Goal: Task Accomplishment & Management: Use online tool/utility

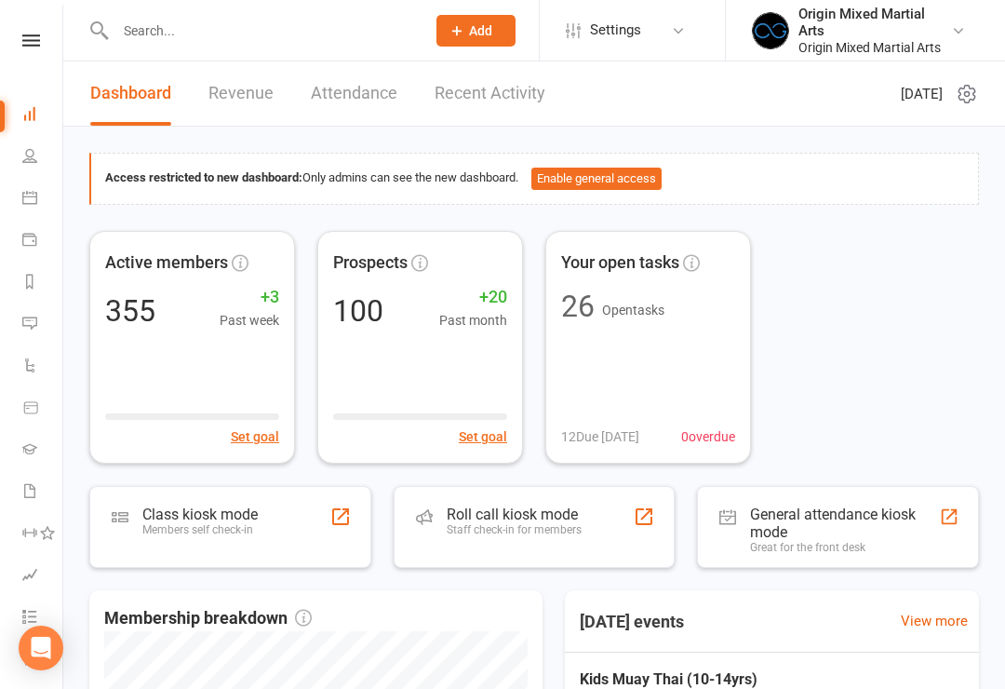
click at [181, 546] on div "Class kiosk mode Members self check-in" at bounding box center [199, 529] width 115 height 48
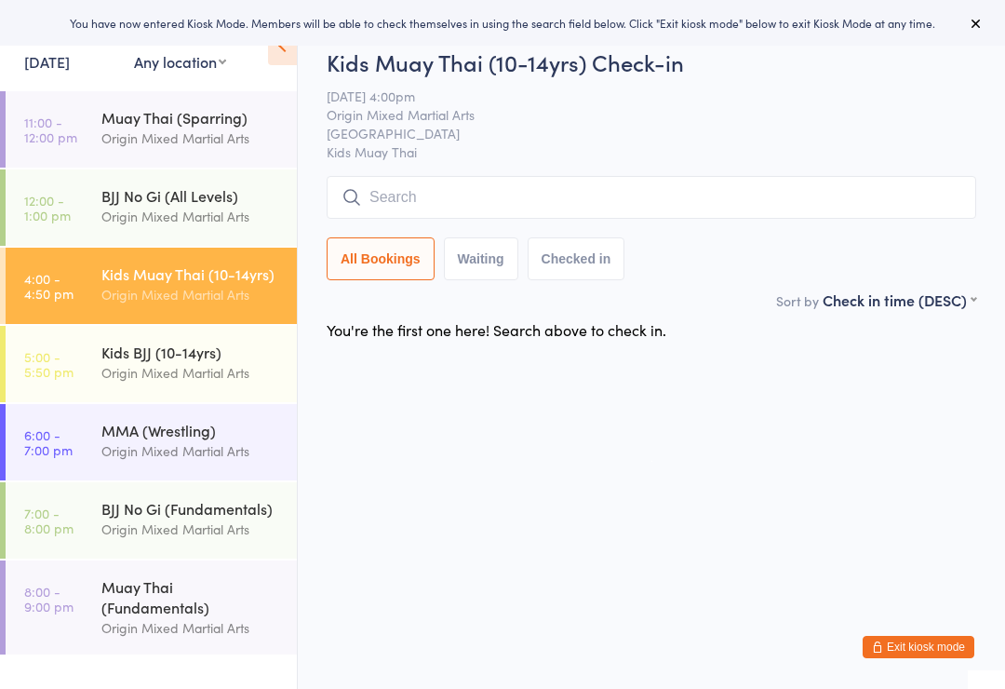
click at [757, 211] on input "search" at bounding box center [652, 197] width 650 height 43
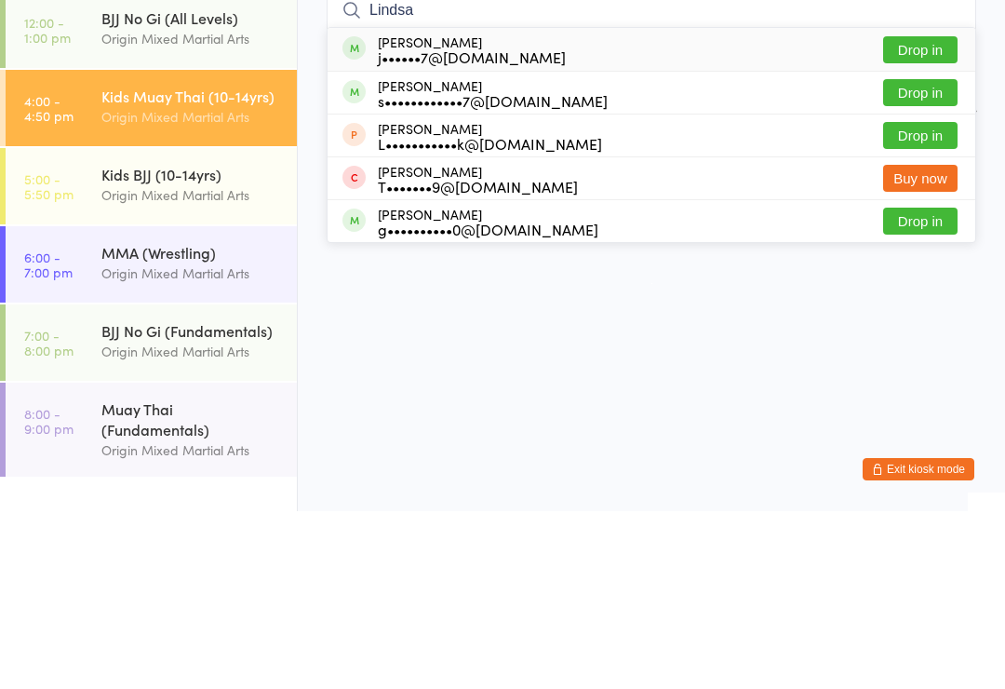
type input "Lindsa"
click at [932, 214] on button "Drop in" at bounding box center [920, 227] width 74 height 27
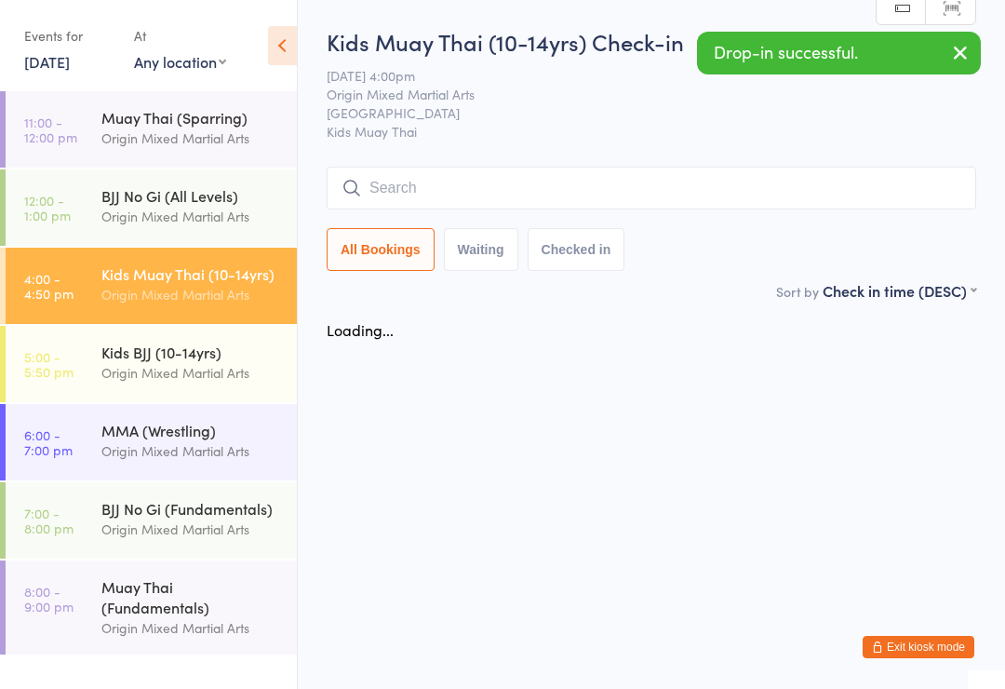
click at [785, 194] on input "search" at bounding box center [652, 188] width 650 height 43
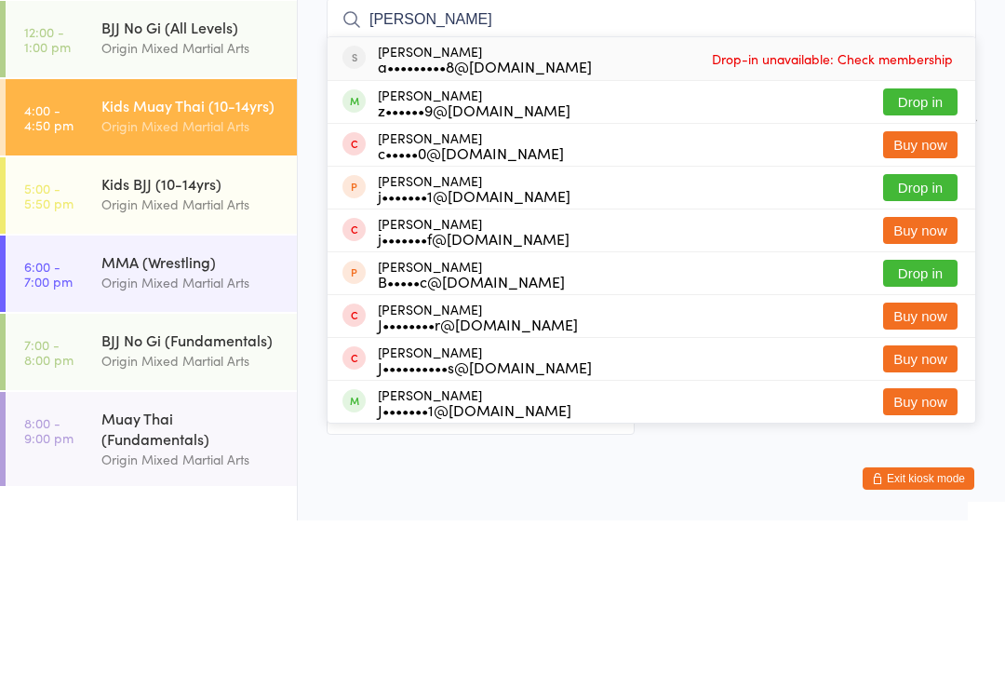
type input "Joa"
click at [924, 257] on button "Drop in" at bounding box center [920, 270] width 74 height 27
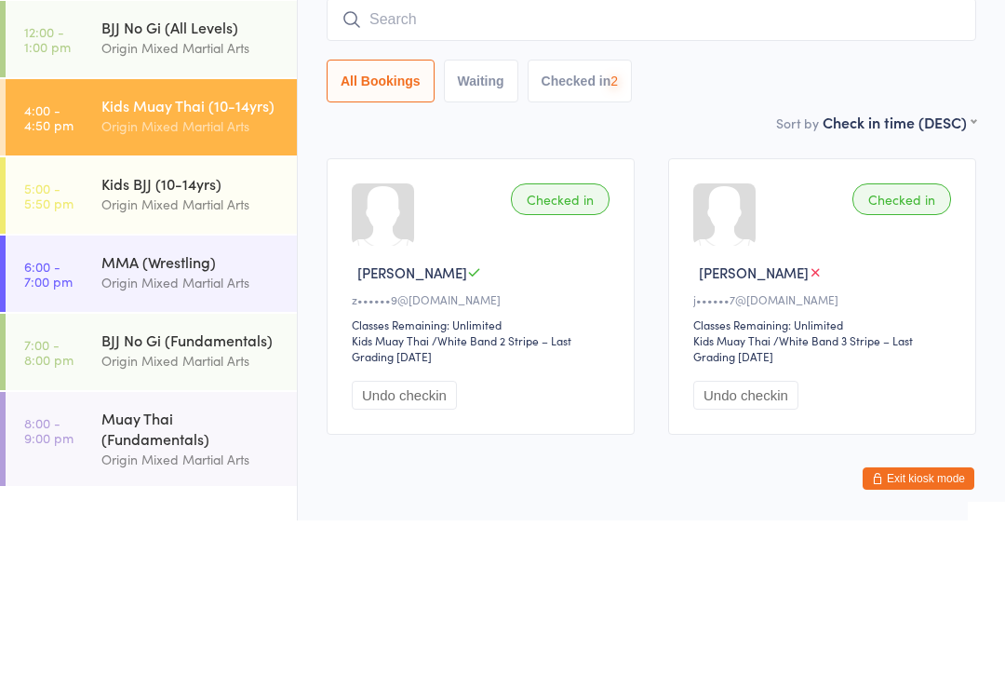
click at [778, 167] on input "search" at bounding box center [652, 188] width 650 height 43
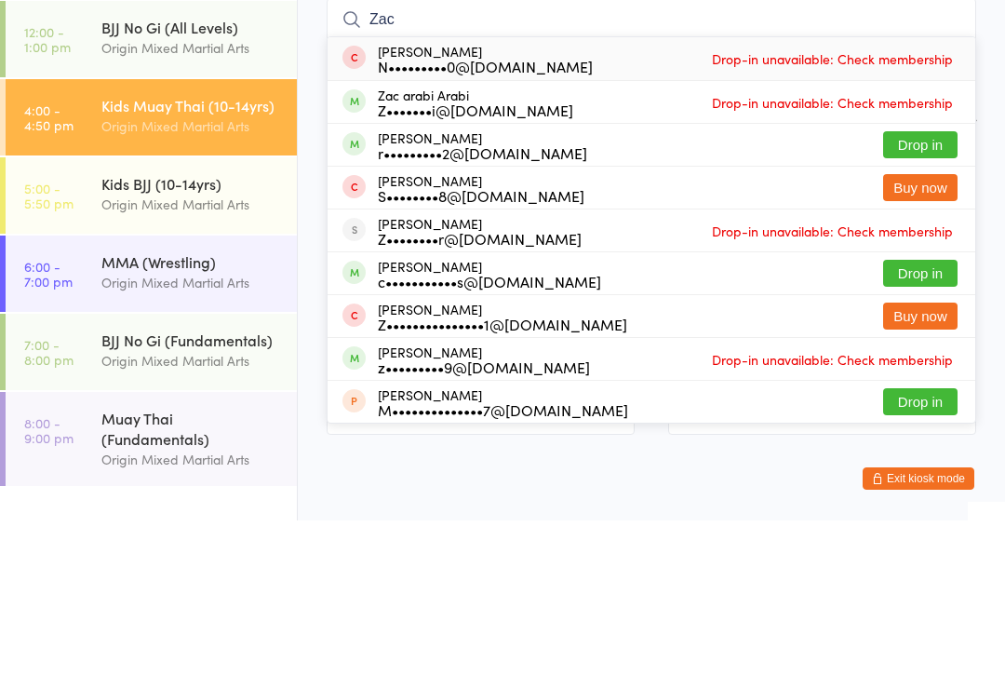
type input "Zac"
click at [937, 300] on button "Drop in" at bounding box center [920, 313] width 74 height 27
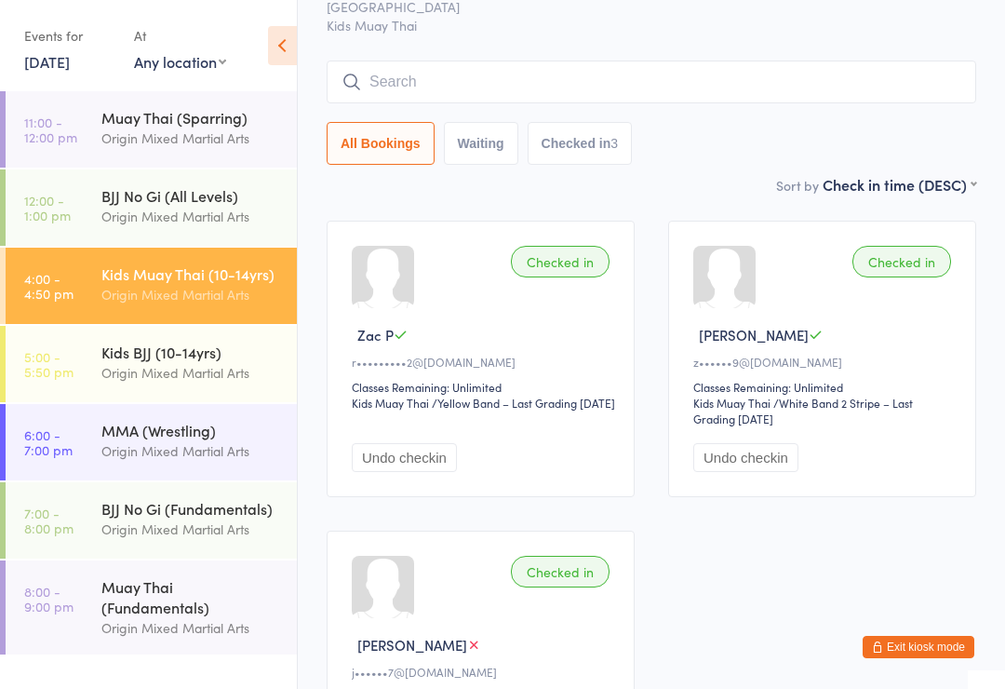
scroll to position [113, 0]
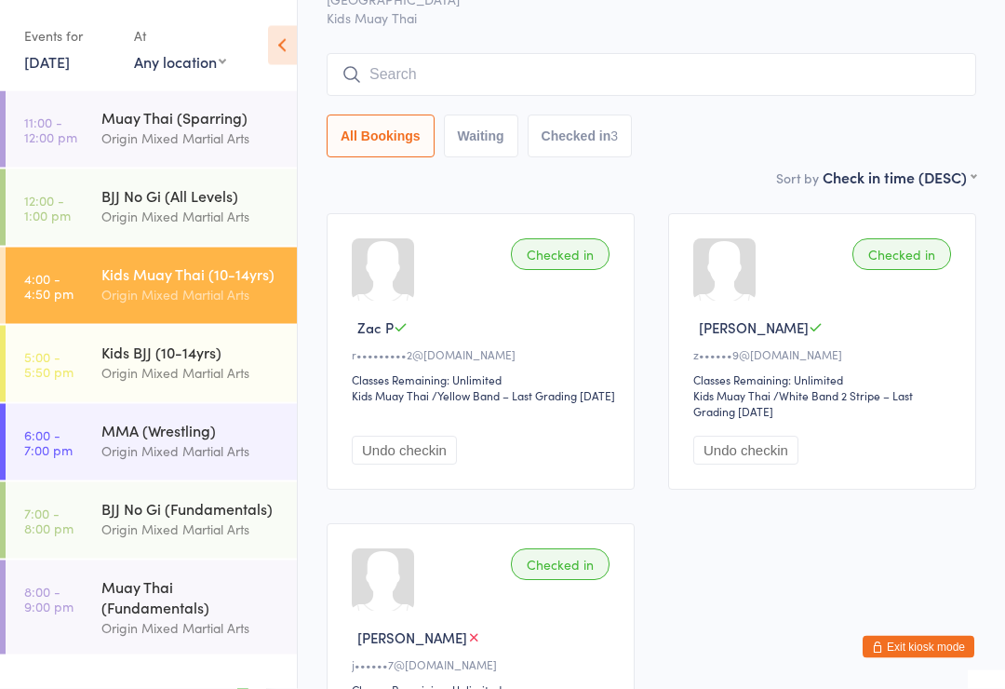
click at [886, 79] on input "search" at bounding box center [652, 75] width 650 height 43
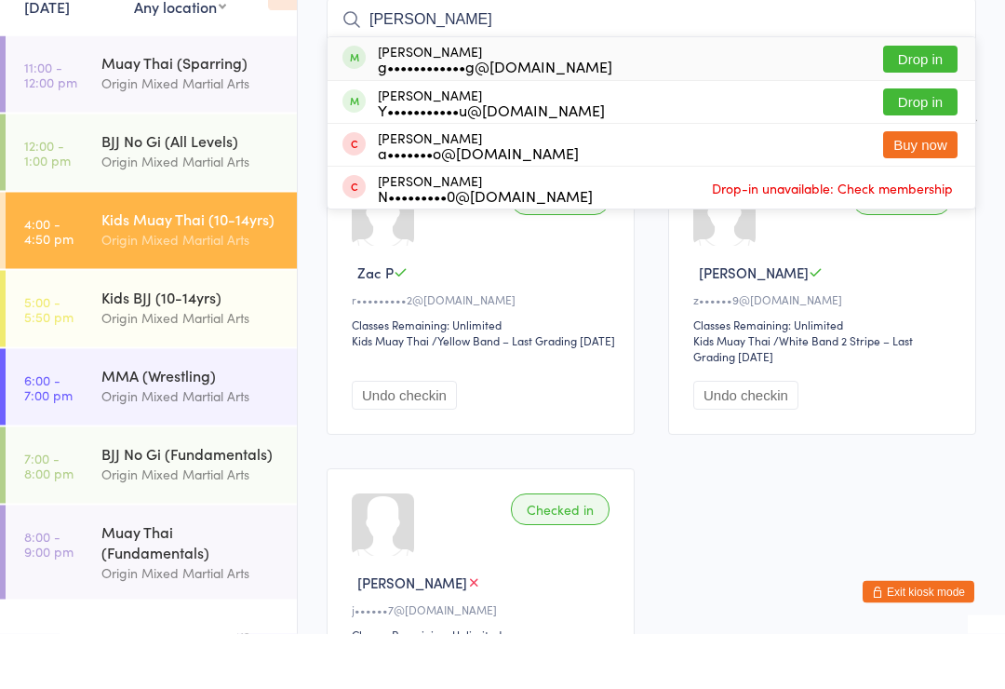
type input "Noah"
click at [929, 144] on button "Drop in" at bounding box center [920, 157] width 74 height 27
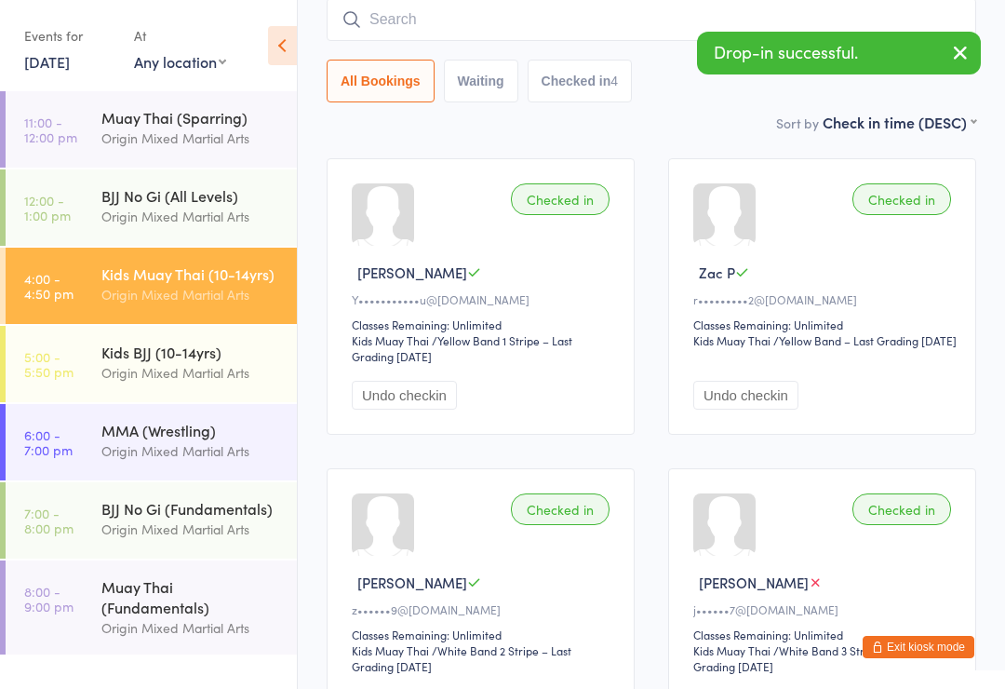
click at [622, 21] on input "search" at bounding box center [652, 19] width 650 height 43
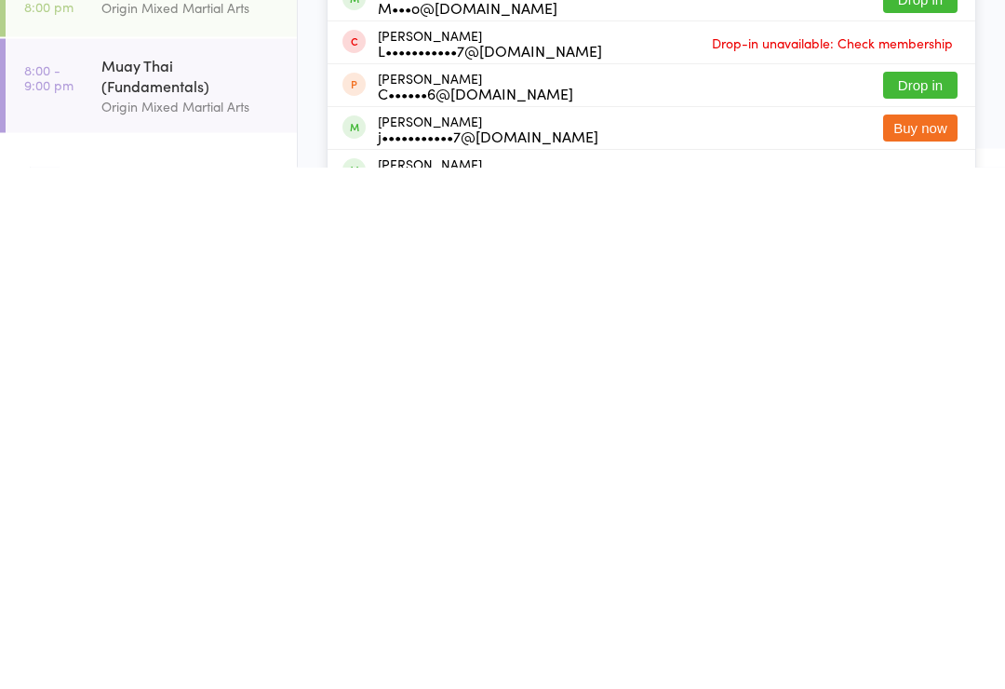
scroll to position [0, 0]
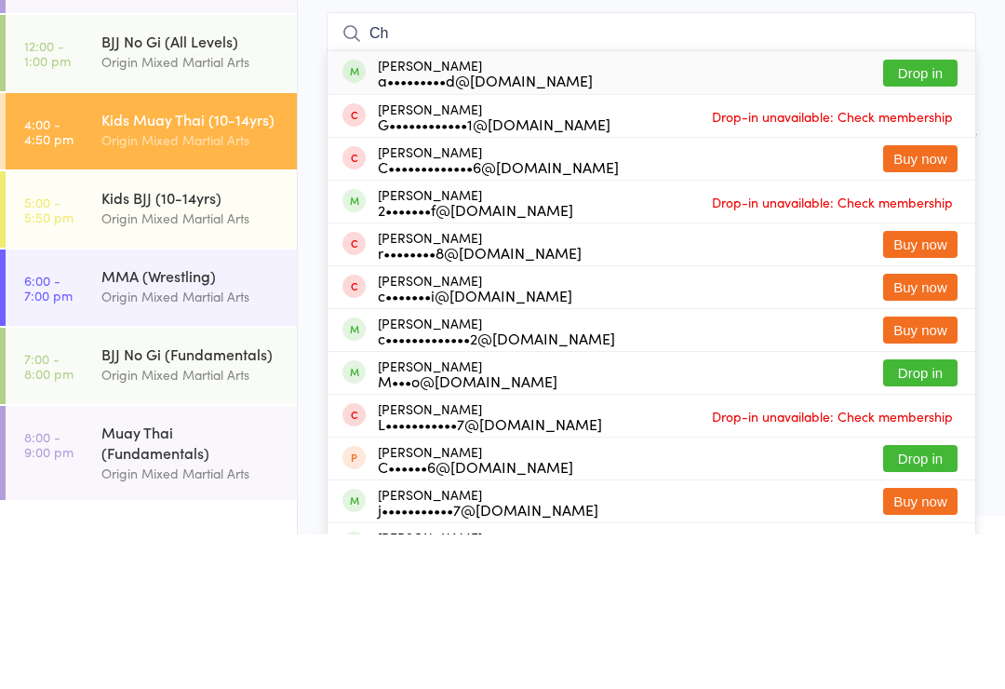
type input "C"
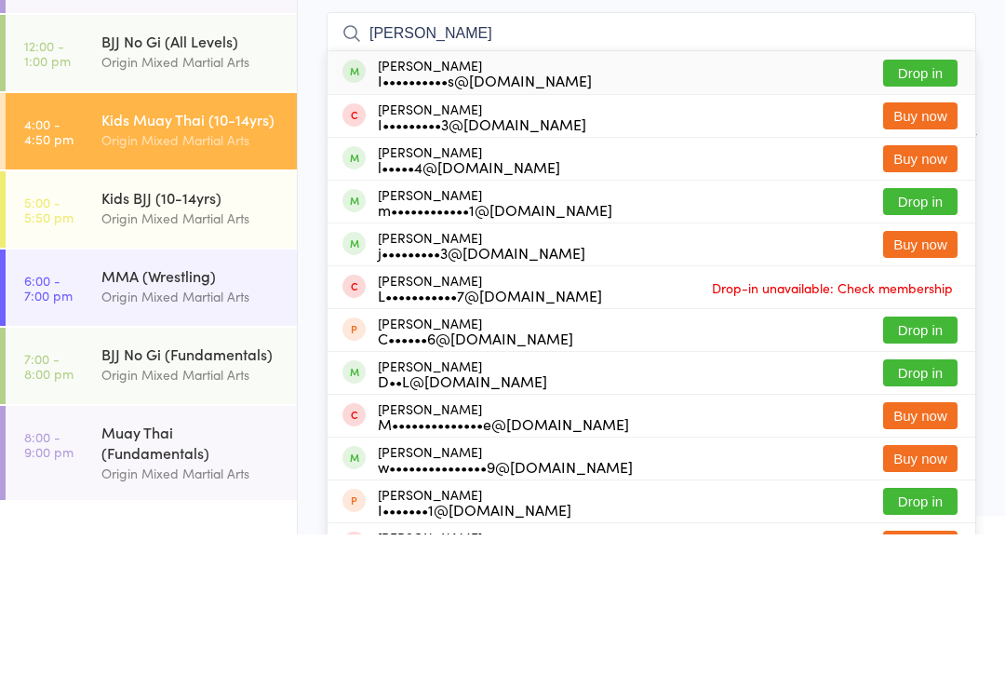
type input "Liam"
click at [921, 214] on button "Drop in" at bounding box center [920, 227] width 74 height 27
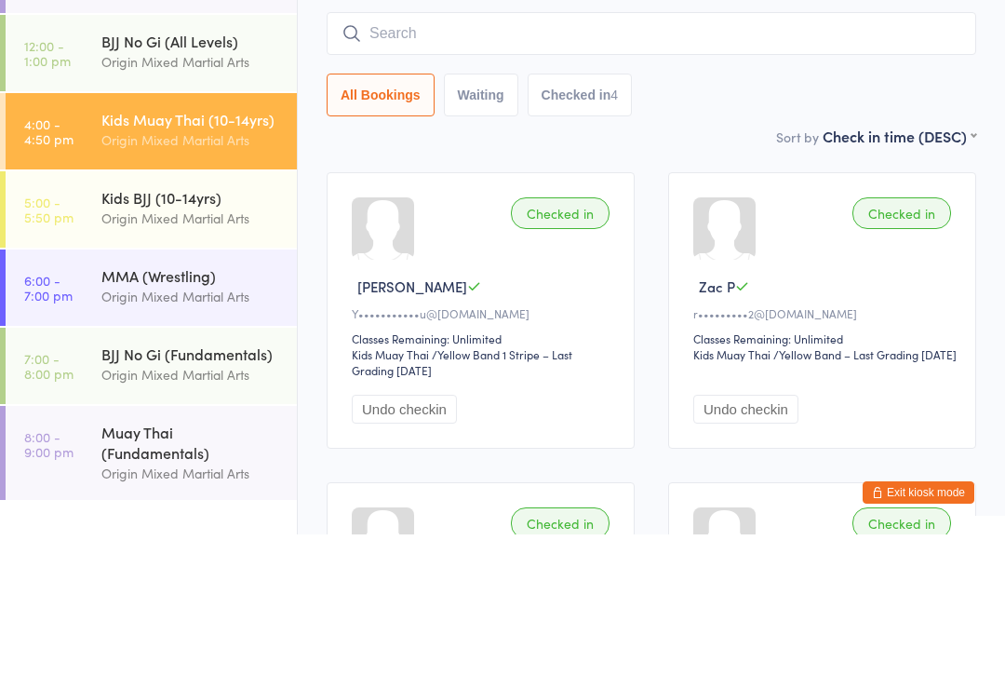
scroll to position [155, 0]
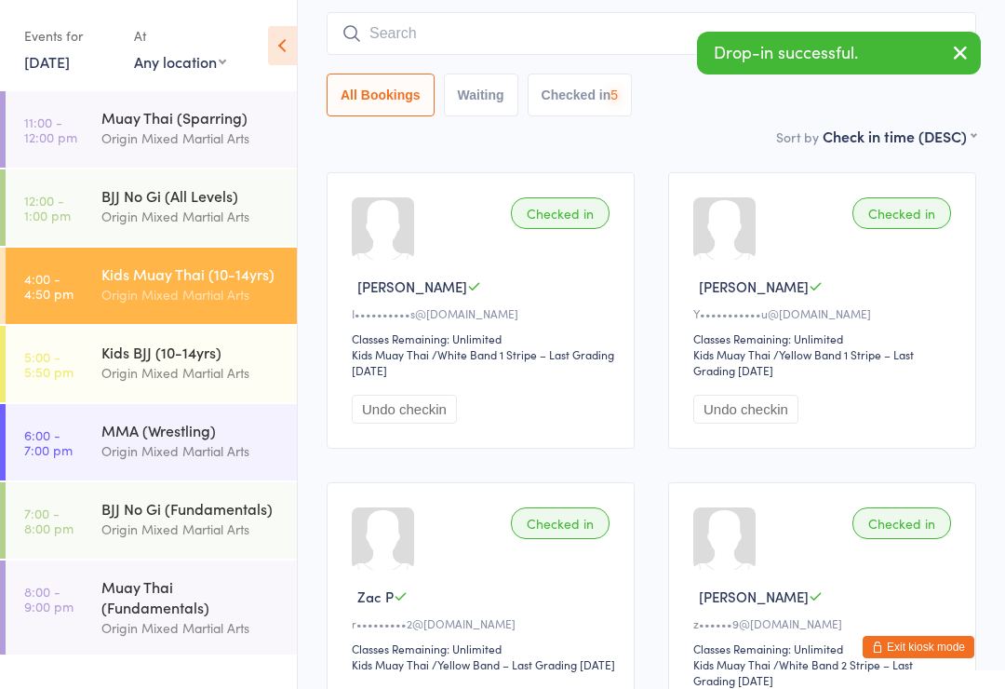
click at [829, 27] on input "search" at bounding box center [652, 33] width 650 height 43
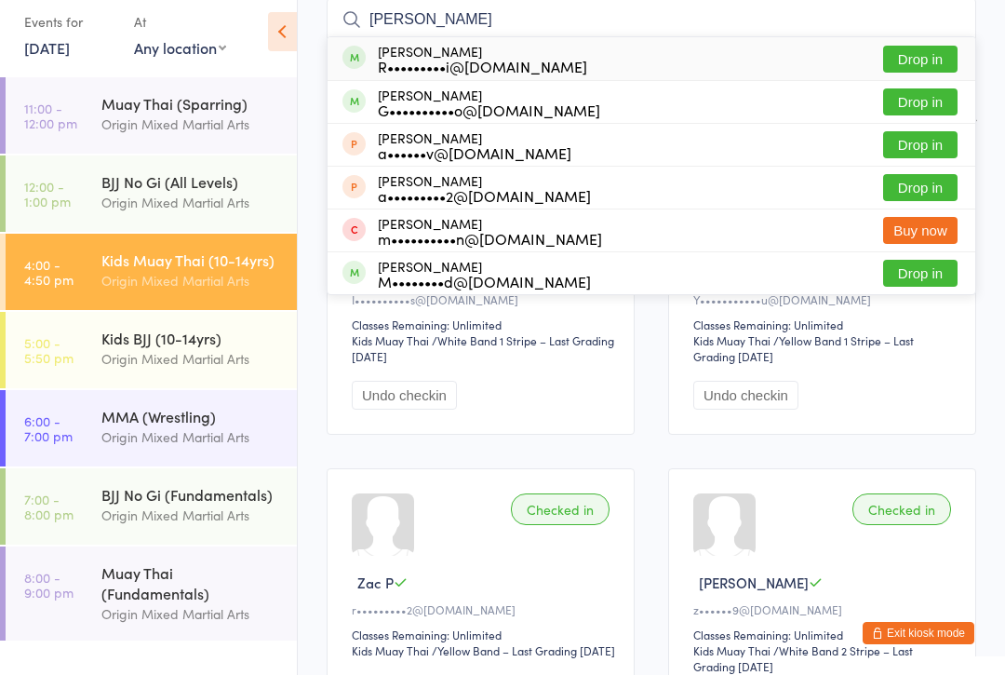
type input "Angelo"
click at [921, 109] on button "Drop in" at bounding box center [920, 115] width 74 height 27
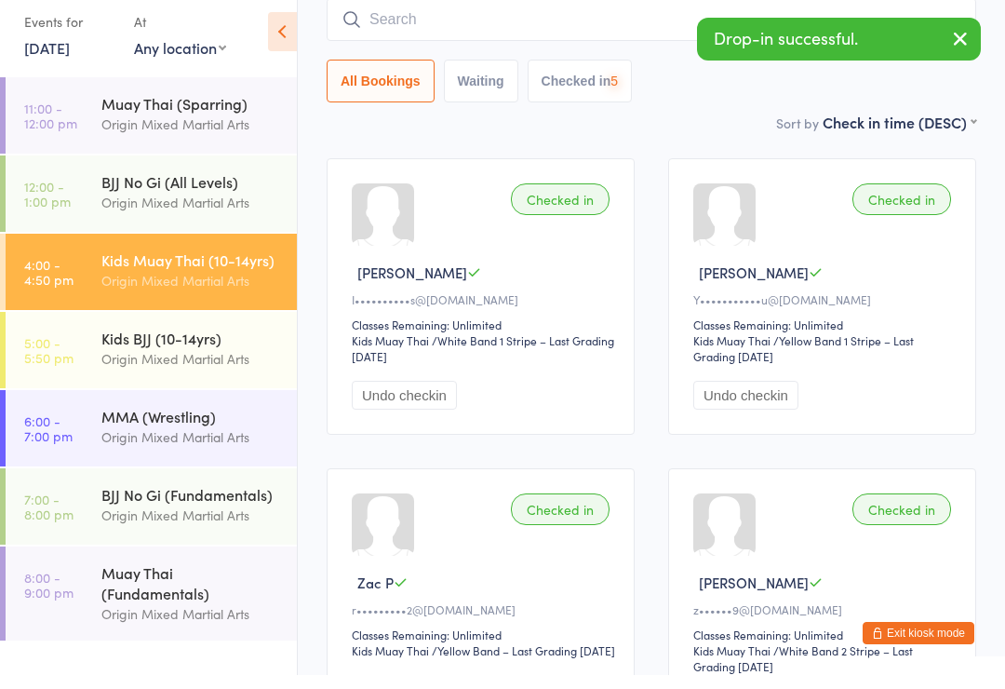
click at [770, 17] on input "search" at bounding box center [652, 33] width 650 height 43
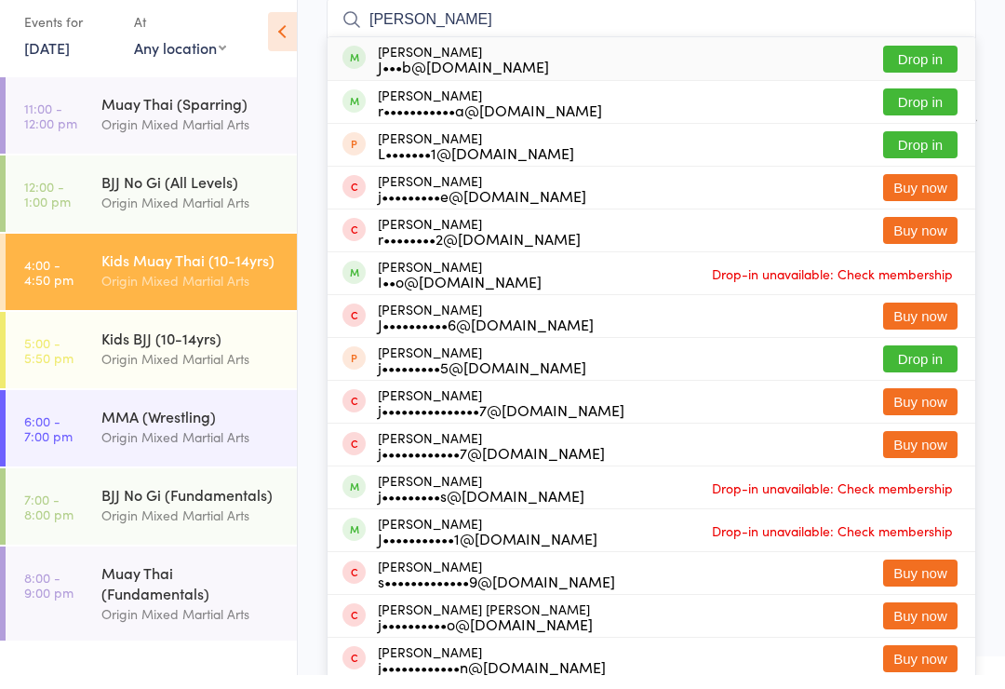
type input "Jacob"
click at [918, 110] on button "Drop in" at bounding box center [920, 115] width 74 height 27
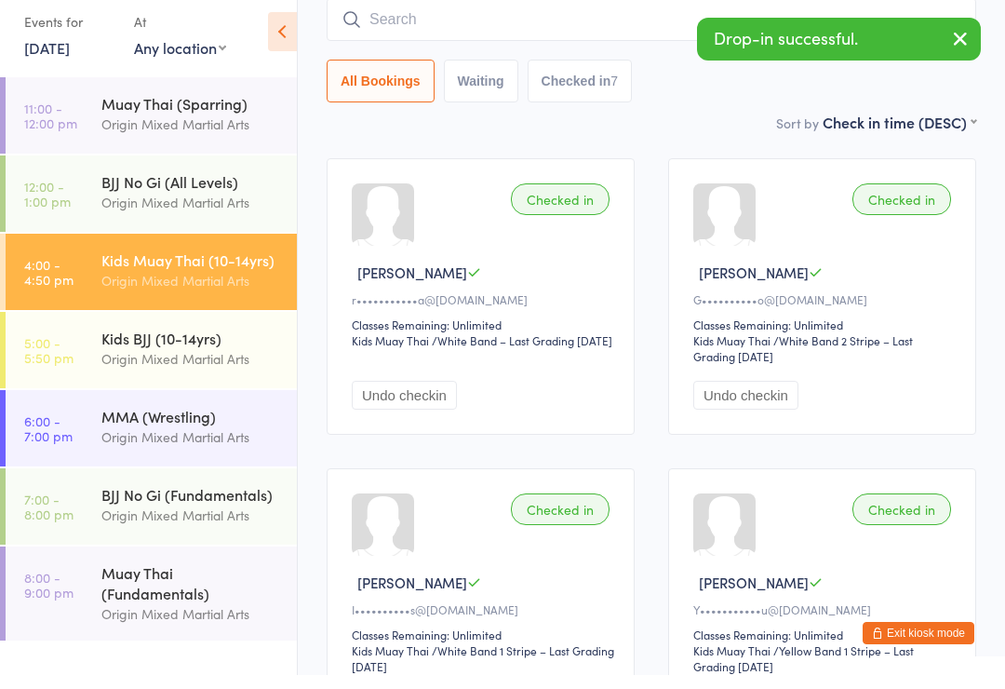
scroll to position [168, 0]
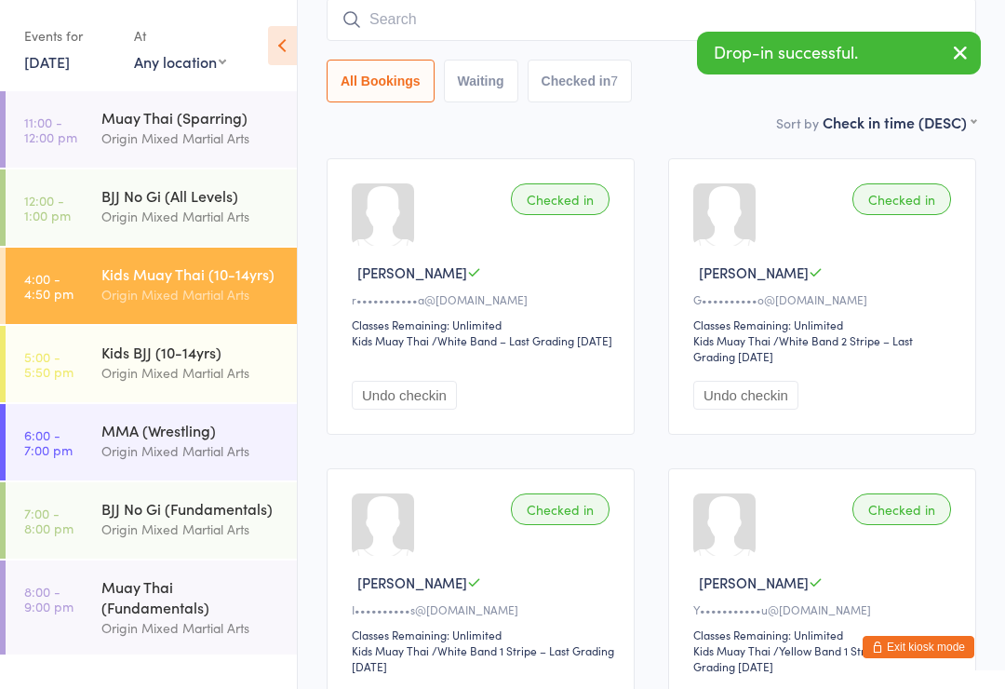
click at [910, 658] on button "Exit kiosk mode" at bounding box center [919, 647] width 112 height 22
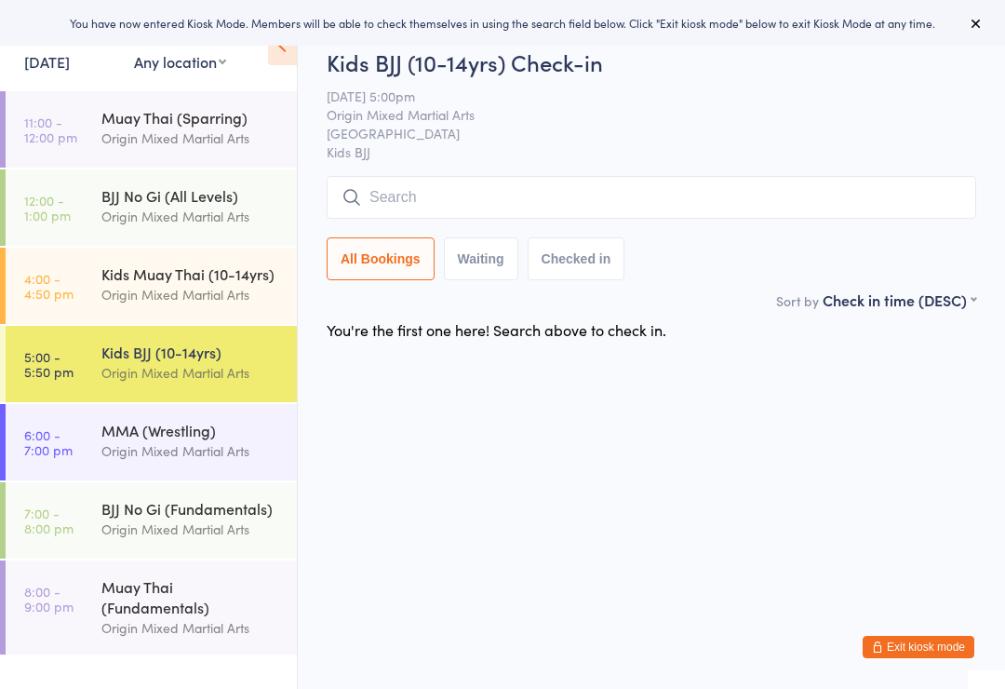
click at [127, 286] on div "Origin Mixed Martial Arts" at bounding box center [191, 294] width 180 height 21
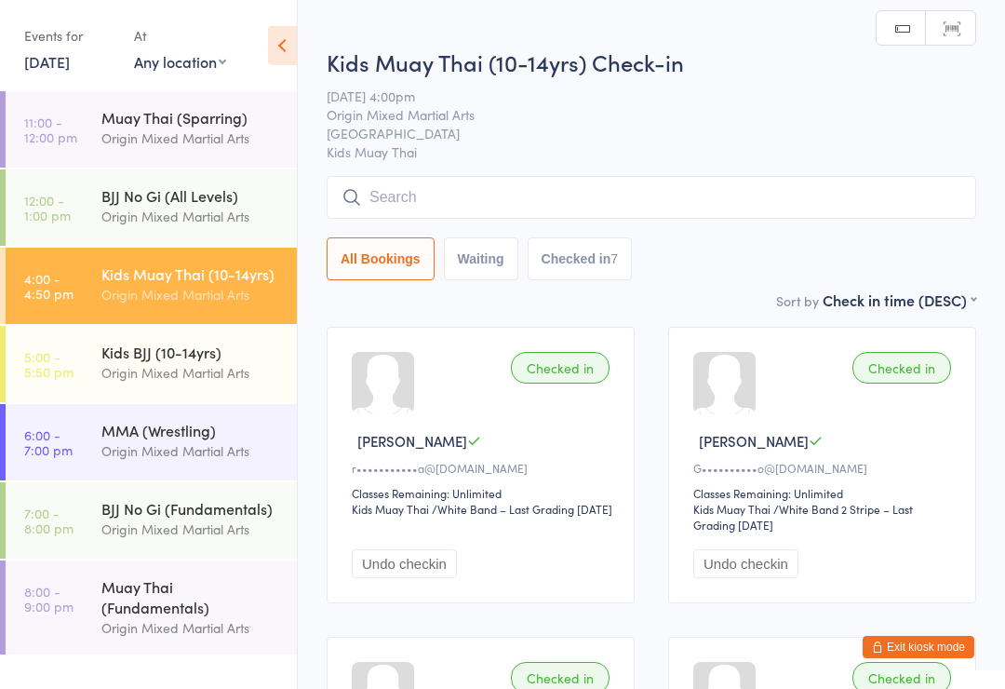
click at [931, 650] on button "Exit kiosk mode" at bounding box center [919, 647] width 112 height 22
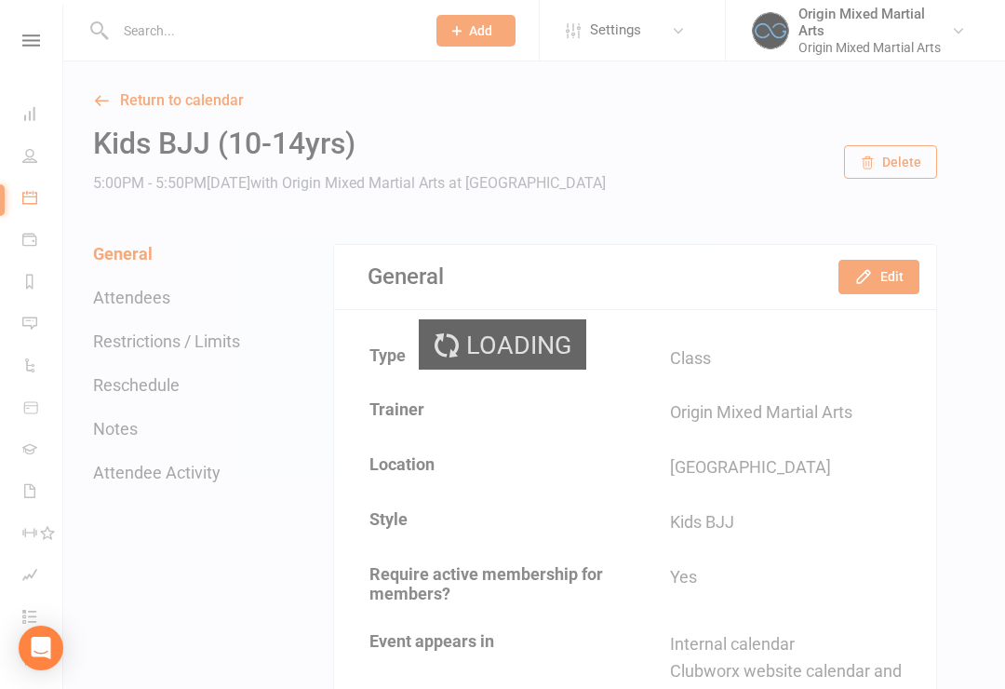
click at [137, 32] on input "text" at bounding box center [261, 31] width 302 height 26
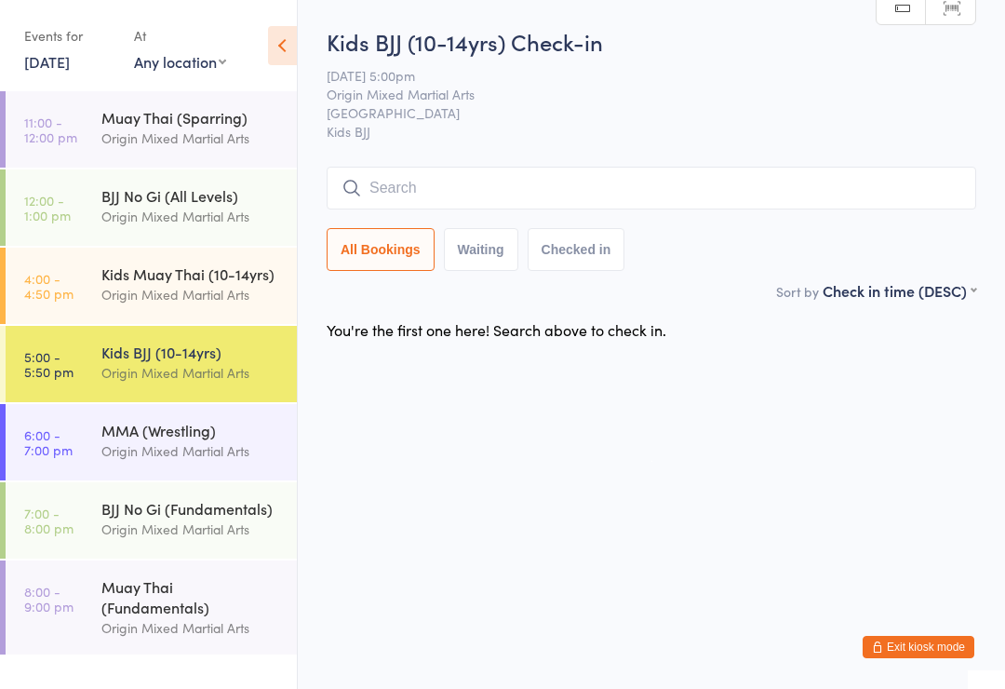
click at [844, 177] on input "search" at bounding box center [652, 188] width 650 height 43
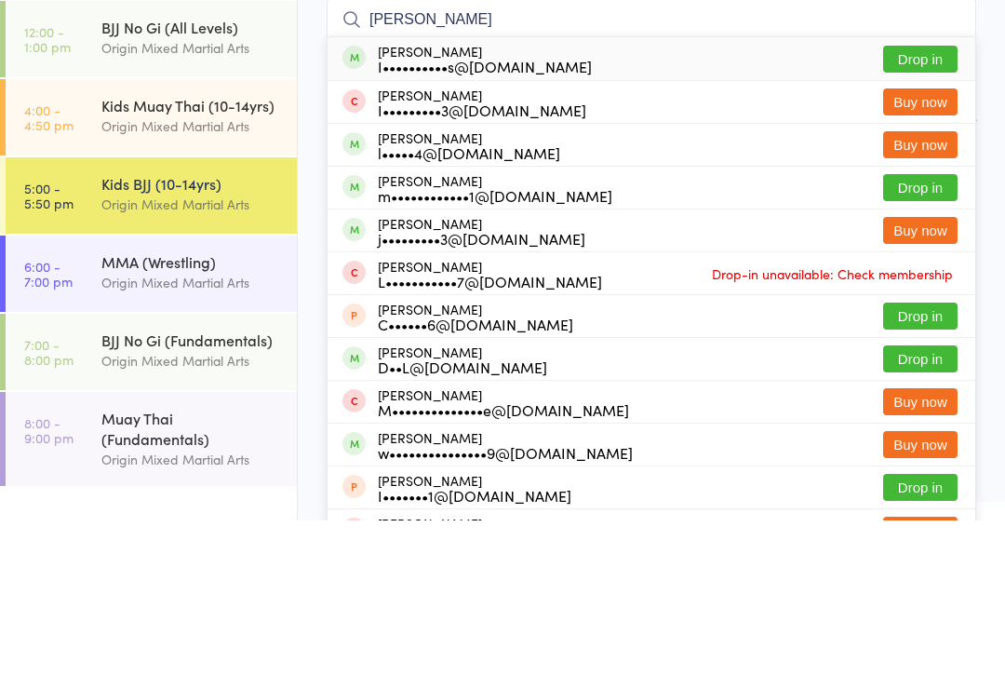
type input "Liam"
click at [934, 214] on button "Drop in" at bounding box center [920, 227] width 74 height 27
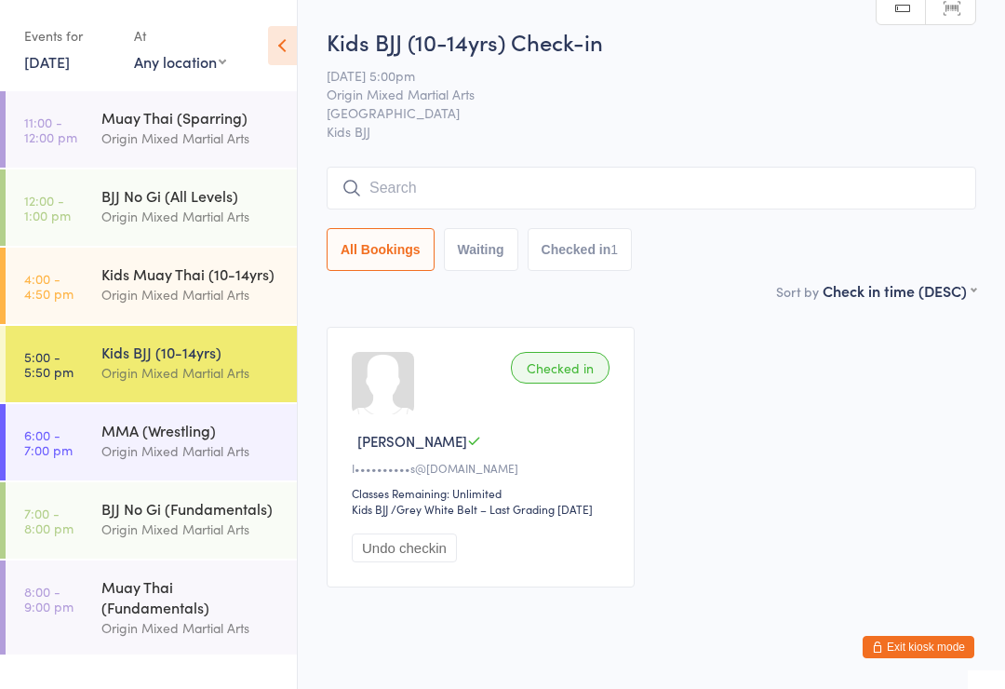
click at [137, 304] on div "Origin Mixed Martial Arts" at bounding box center [191, 294] width 180 height 21
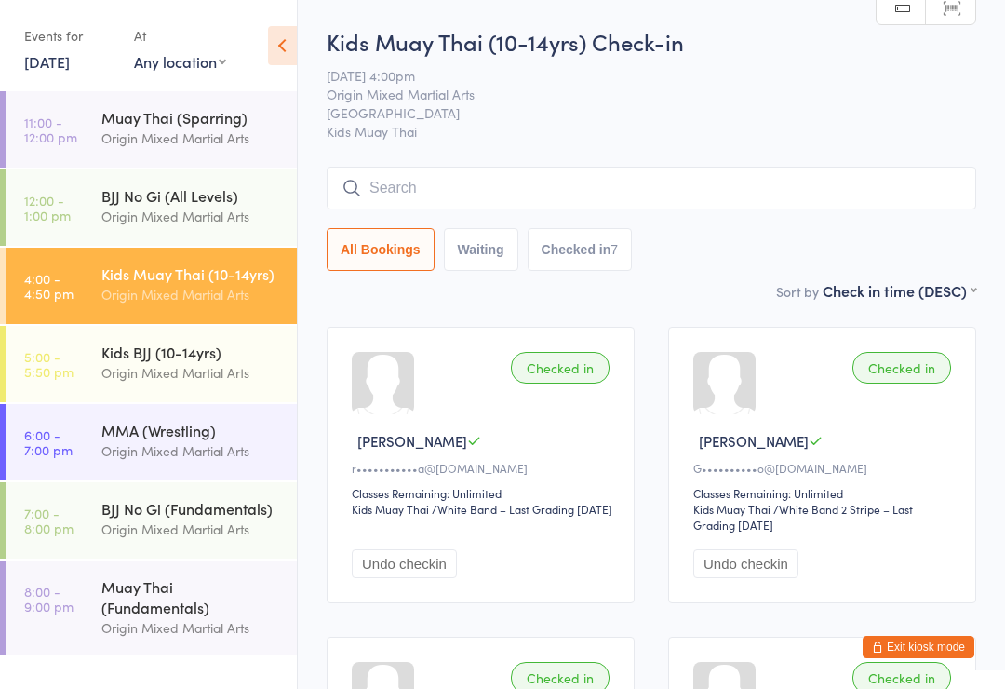
click at [916, 649] on button "Exit kiosk mode" at bounding box center [919, 647] width 112 height 22
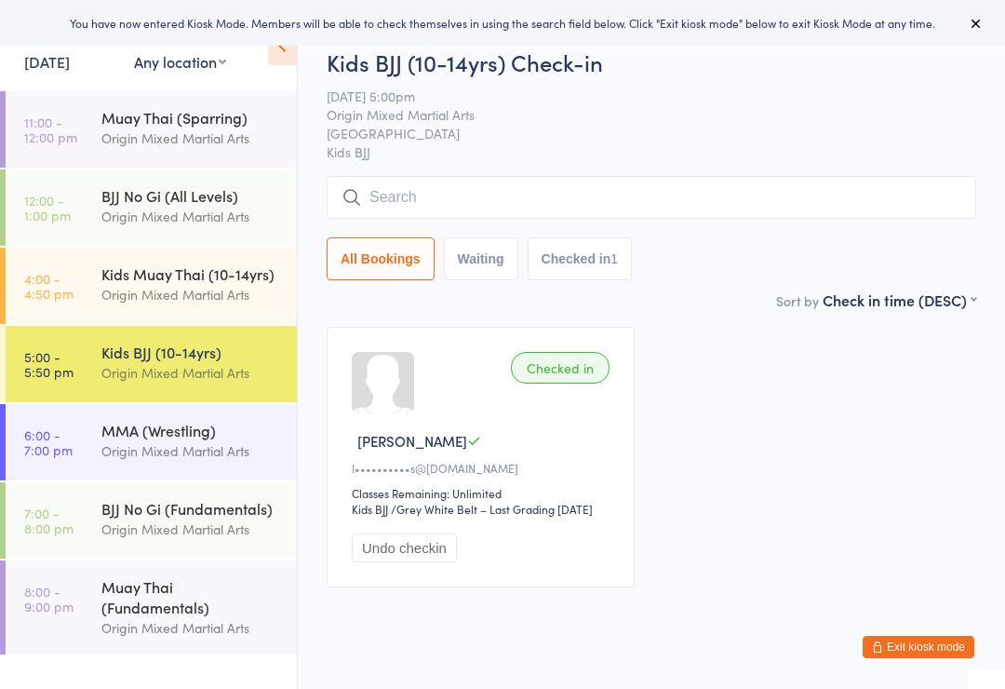
click at [818, 212] on input "search" at bounding box center [652, 197] width 650 height 43
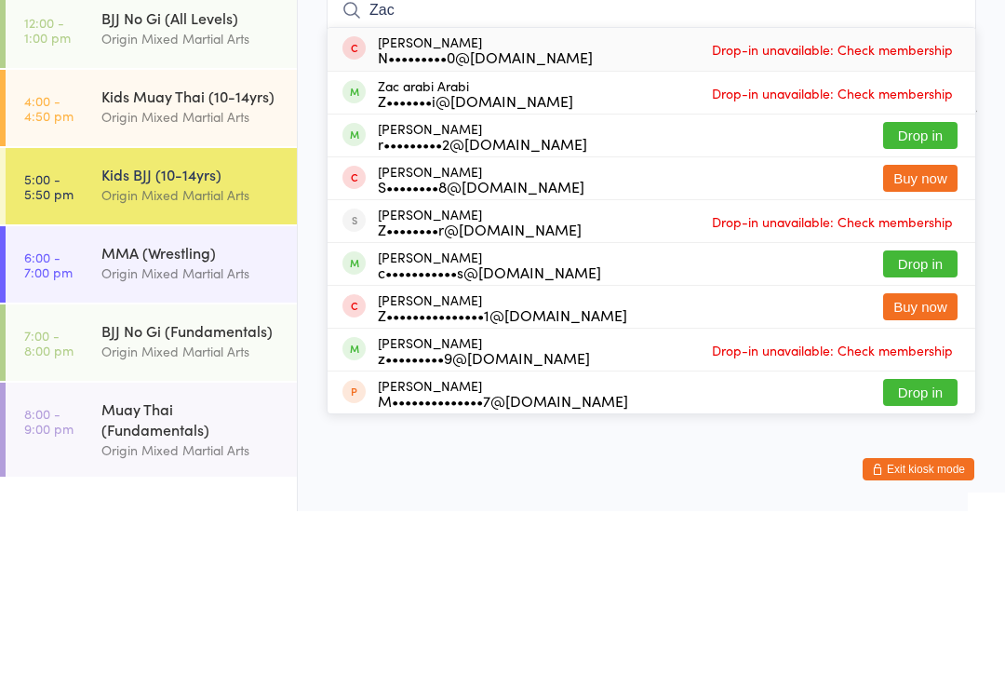
type input "Zac"
click at [920, 300] on button "Drop in" at bounding box center [920, 313] width 74 height 27
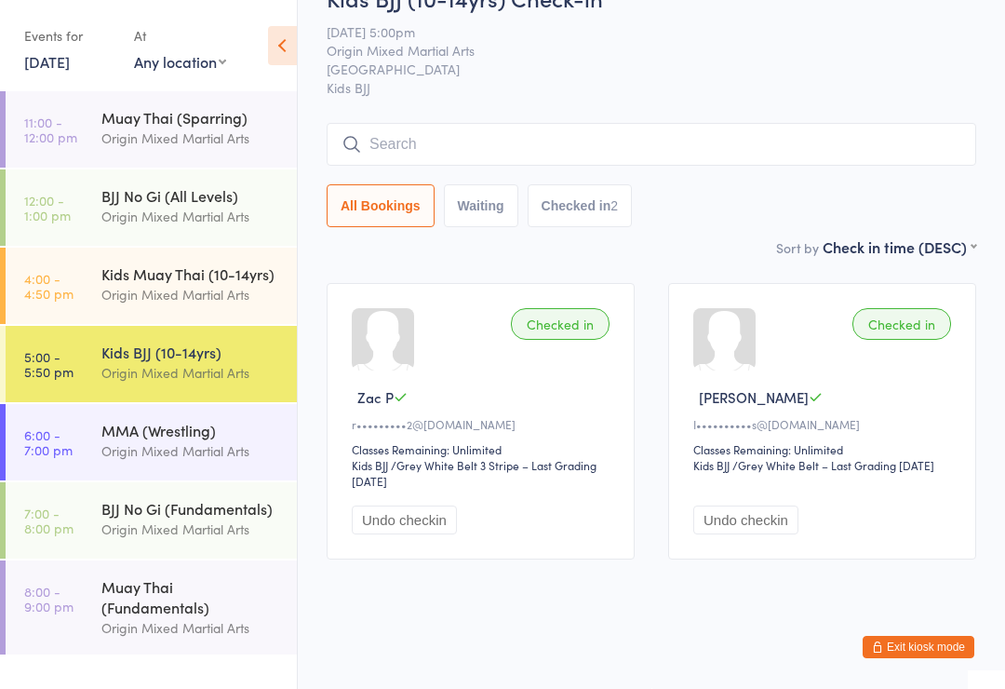
click at [940, 657] on button "Exit kiosk mode" at bounding box center [919, 647] width 112 height 22
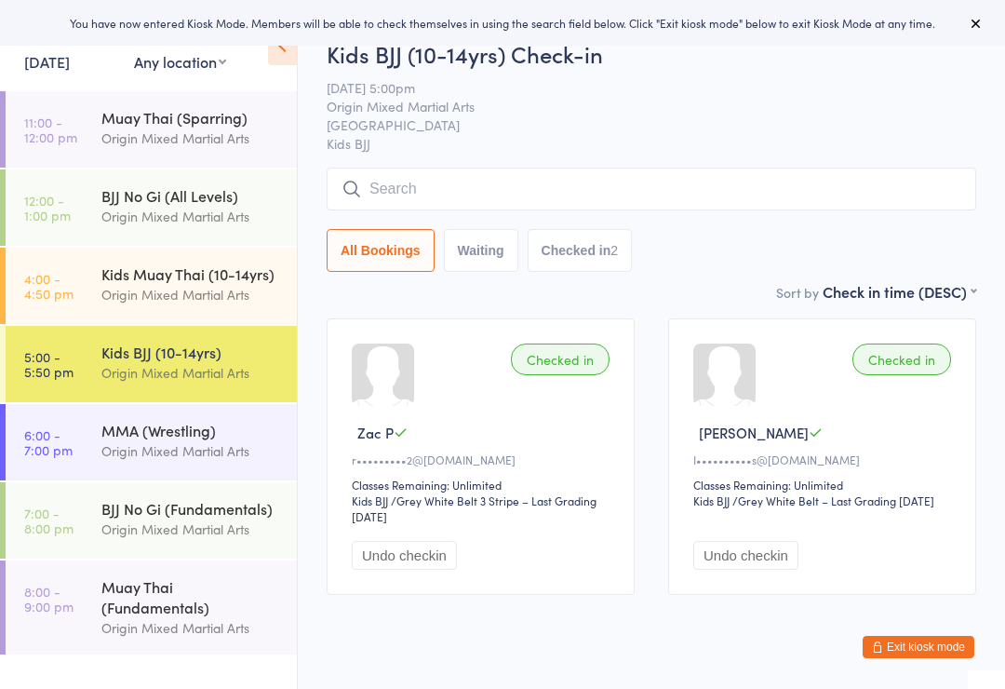
scroll to position [7, 0]
